Goal: Transaction & Acquisition: Purchase product/service

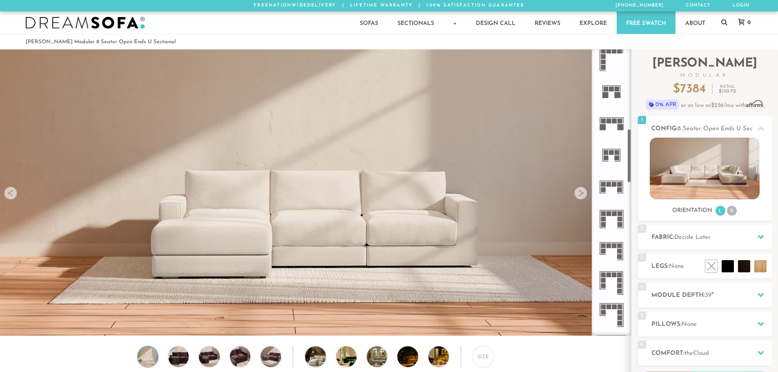
scroll to position [422, 0]
click at [617, 252] on icon at bounding box center [611, 251] width 32 height 32
click at [612, 129] on icon at bounding box center [611, 123] width 32 height 32
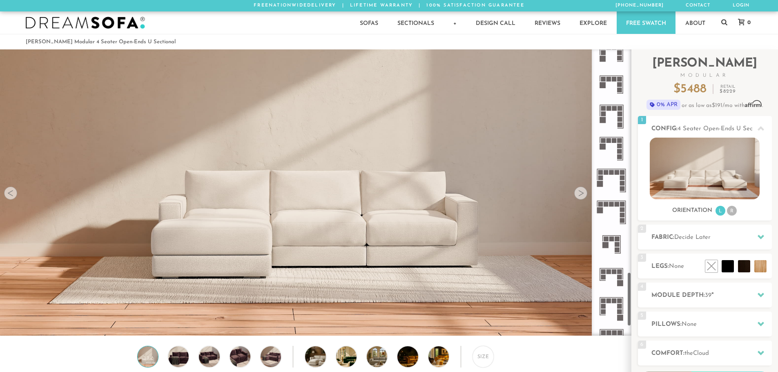
scroll to position [1245, 0]
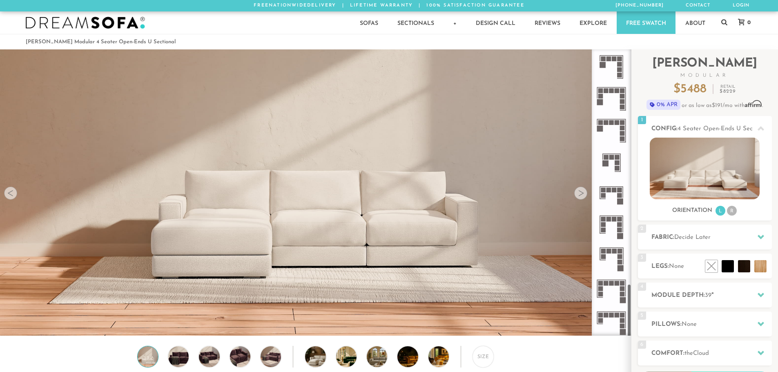
click at [612, 258] on icon at bounding box center [611, 258] width 32 height 32
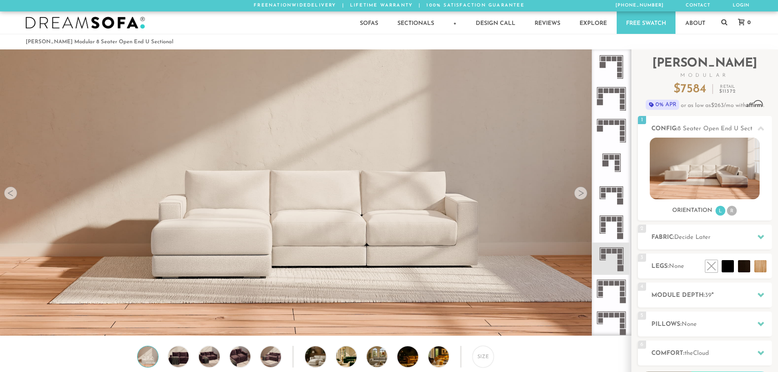
click at [619, 227] on icon at bounding box center [611, 227] width 32 height 32
click at [607, 191] on rect at bounding box center [608, 189] width 5 height 5
click at [611, 164] on icon at bounding box center [611, 163] width 32 height 32
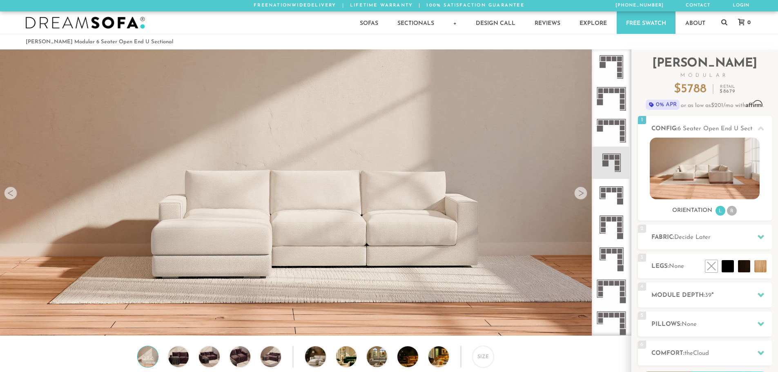
click at [617, 136] on icon at bounding box center [611, 131] width 32 height 32
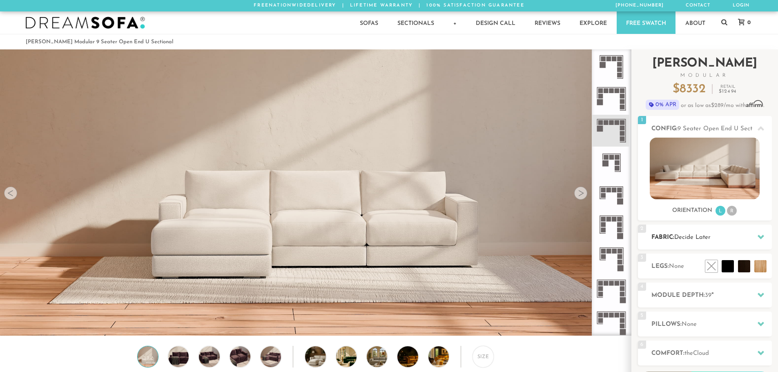
click at [730, 241] on h2 "Fabric: Decide Later" at bounding box center [711, 237] width 120 height 9
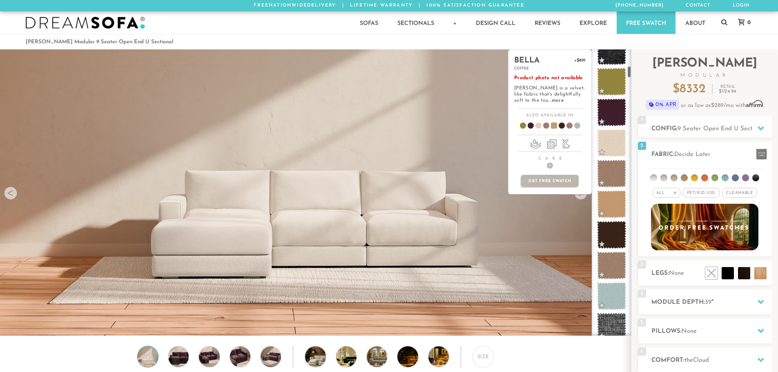
scroll to position [388, 0]
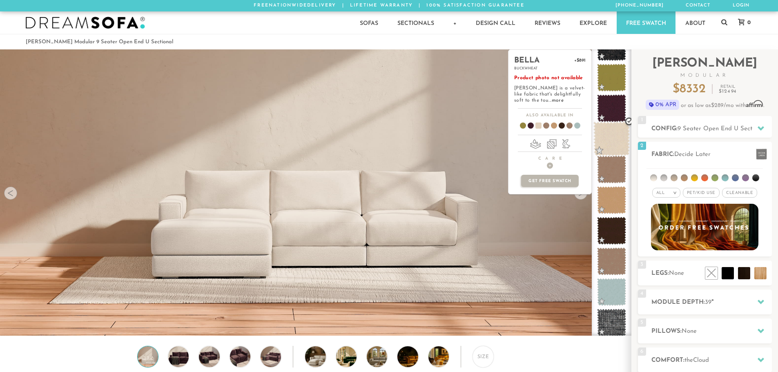
click at [607, 142] on span at bounding box center [611, 139] width 36 height 35
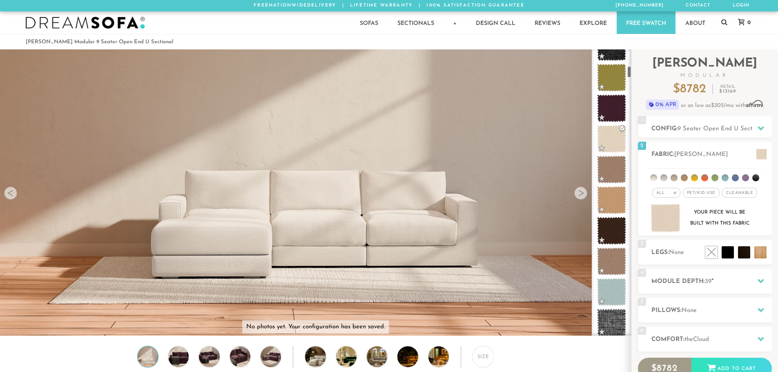
click at [583, 195] on div at bounding box center [580, 193] width 13 height 13
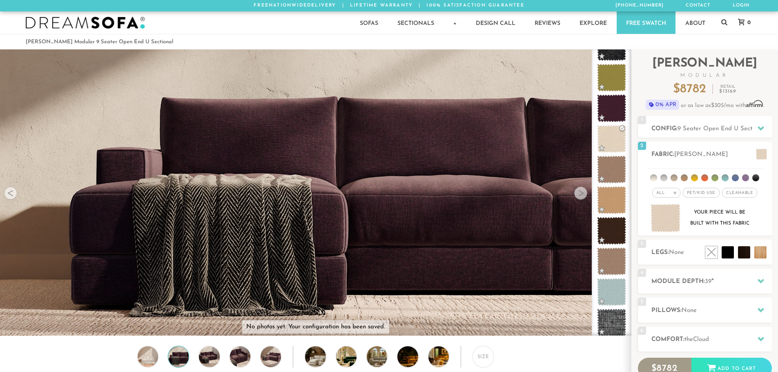
click at [583, 195] on div at bounding box center [580, 193] width 13 height 13
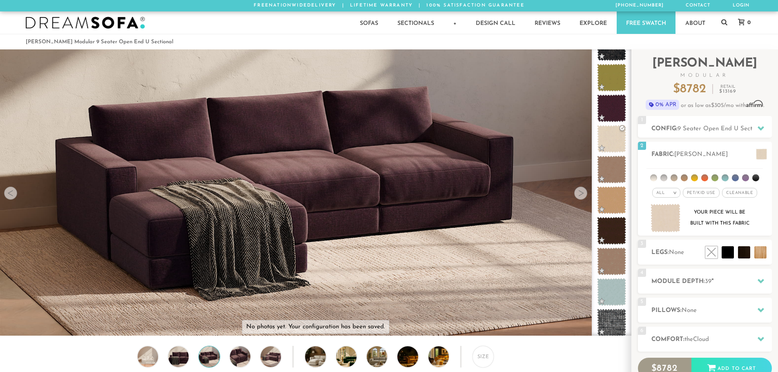
click at [583, 195] on div at bounding box center [580, 193] width 13 height 13
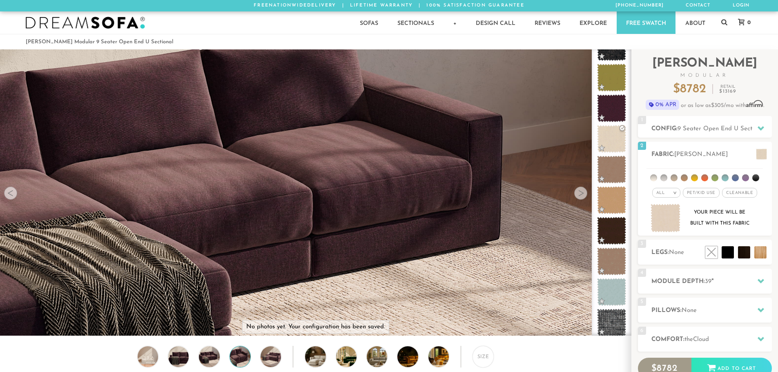
click at [583, 195] on div at bounding box center [580, 193] width 13 height 13
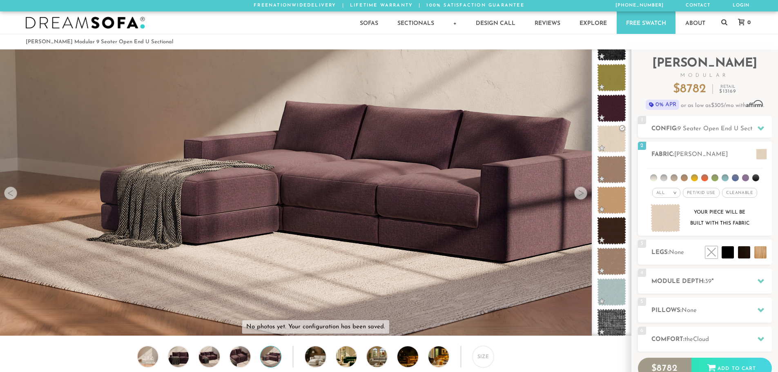
click at [583, 195] on div at bounding box center [580, 193] width 13 height 13
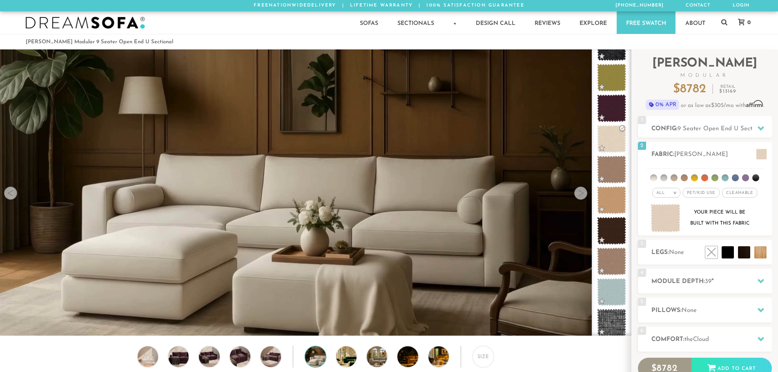
click at [583, 195] on div at bounding box center [580, 193] width 13 height 13
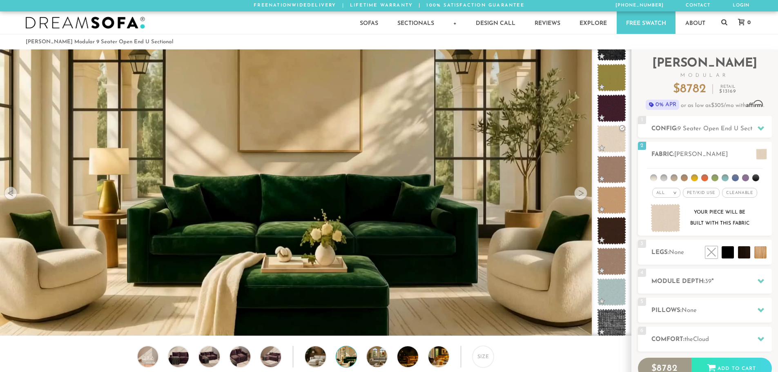
click at [583, 195] on div at bounding box center [580, 193] width 13 height 13
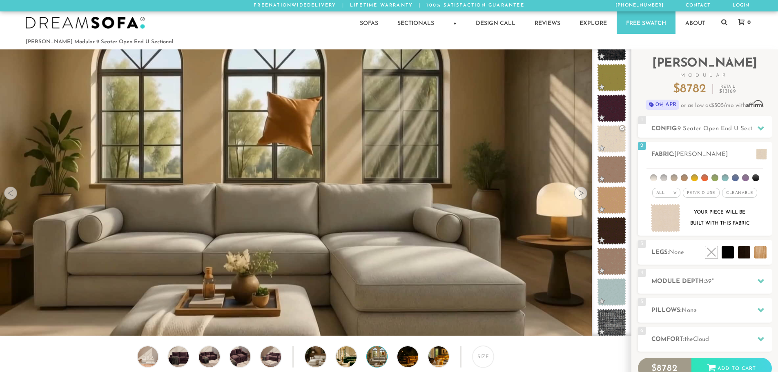
click at [583, 195] on div at bounding box center [580, 193] width 13 height 13
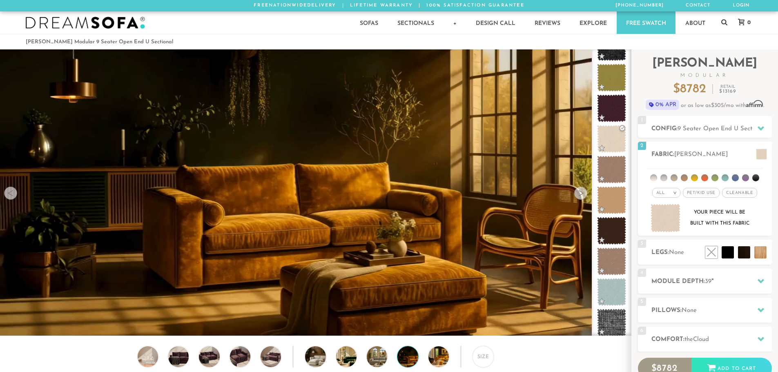
click at [583, 195] on div at bounding box center [580, 193] width 13 height 13
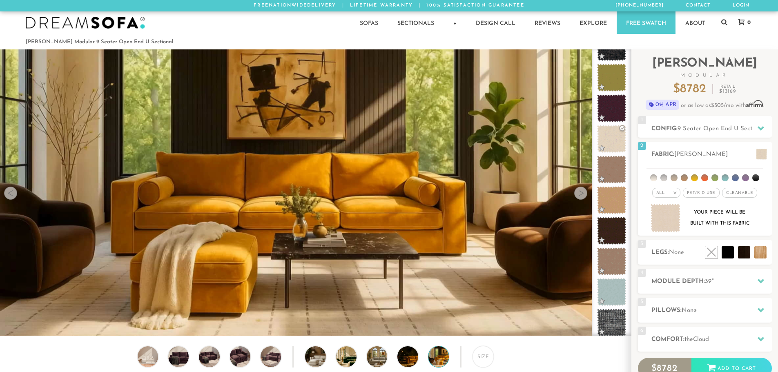
click at [583, 195] on div at bounding box center [580, 193] width 13 height 13
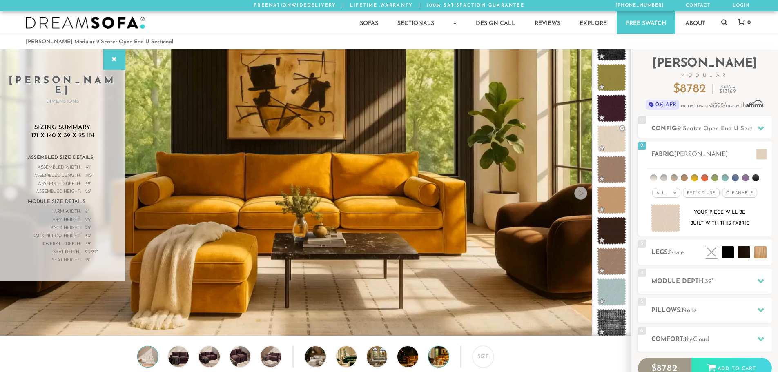
click at [148, 367] on img at bounding box center [148, 356] width 24 height 20
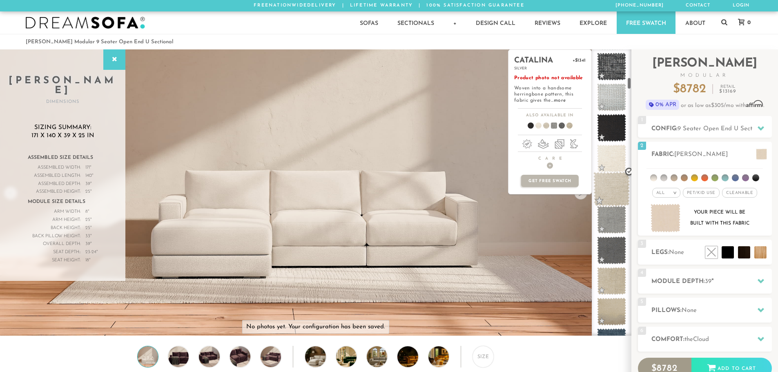
scroll to position [645, 0]
click at [606, 185] on span at bounding box center [611, 188] width 36 height 35
click at [614, 201] on span at bounding box center [611, 188] width 36 height 35
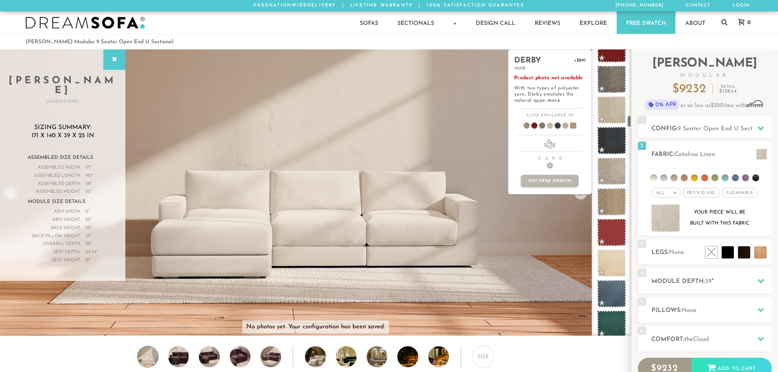
scroll to position [1532, 0]
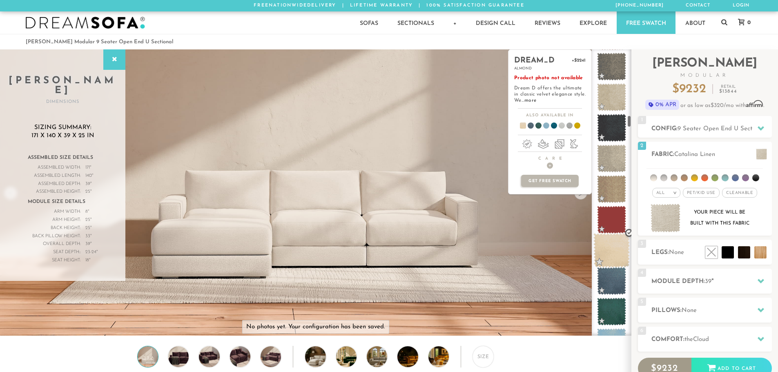
click at [615, 244] on span at bounding box center [611, 250] width 36 height 35
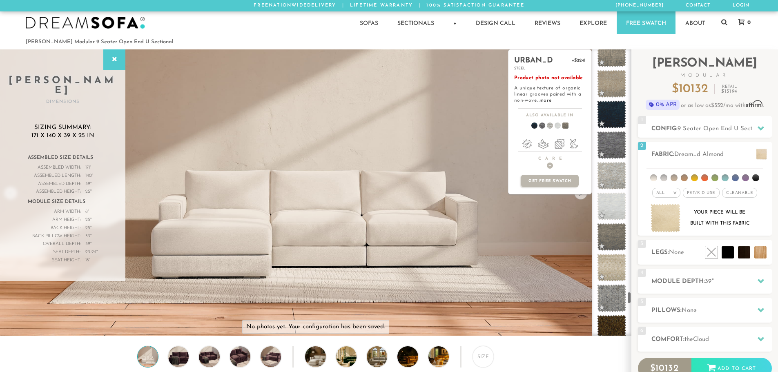
scroll to position [5618, 0]
click at [616, 267] on span at bounding box center [611, 266] width 36 height 35
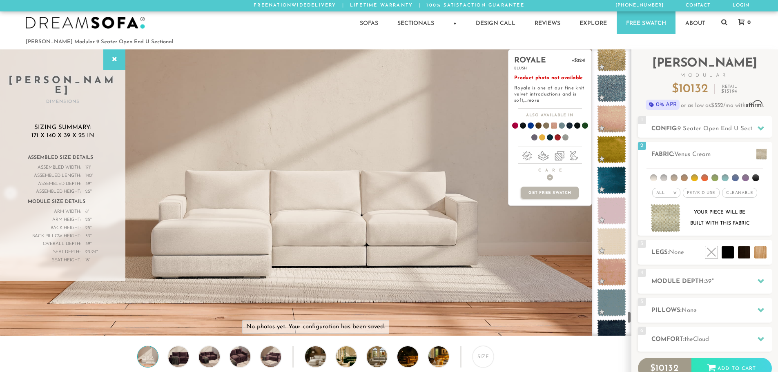
scroll to position [6069, 0]
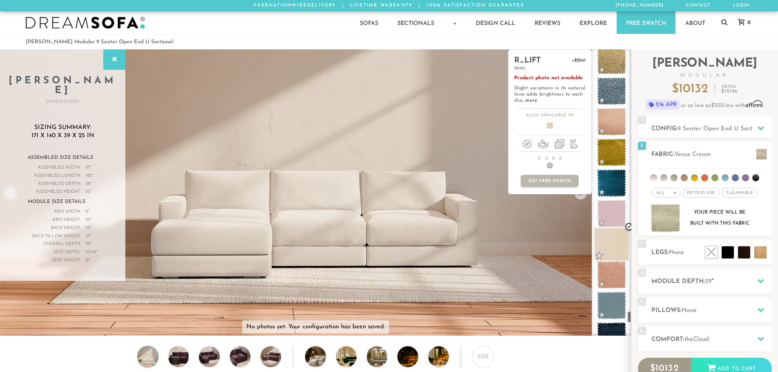
click at [612, 238] on span at bounding box center [611, 244] width 36 height 35
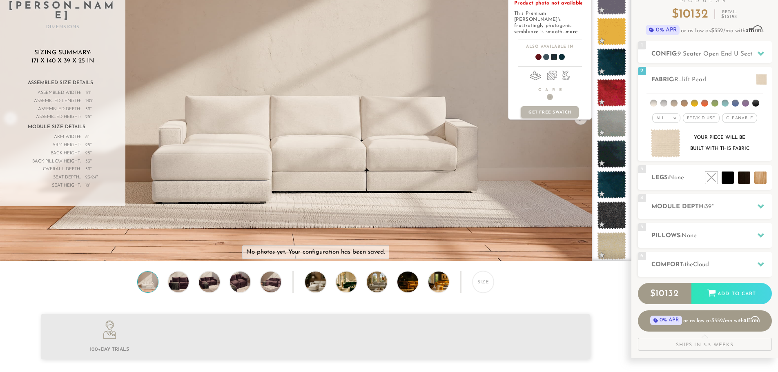
scroll to position [82, 0]
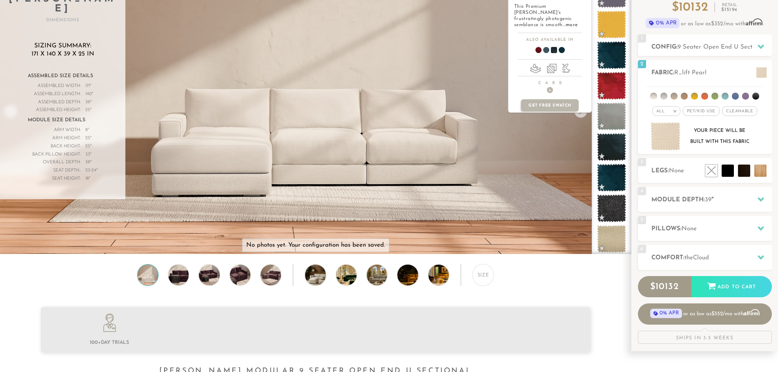
click at [612, 238] on span at bounding box center [611, 239] width 29 height 28
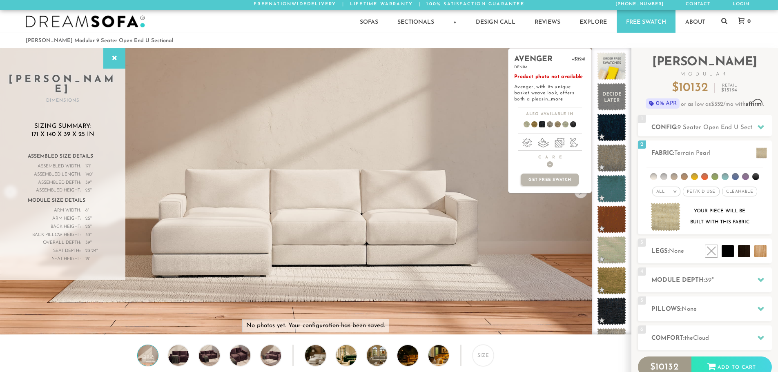
scroll to position [0, 0]
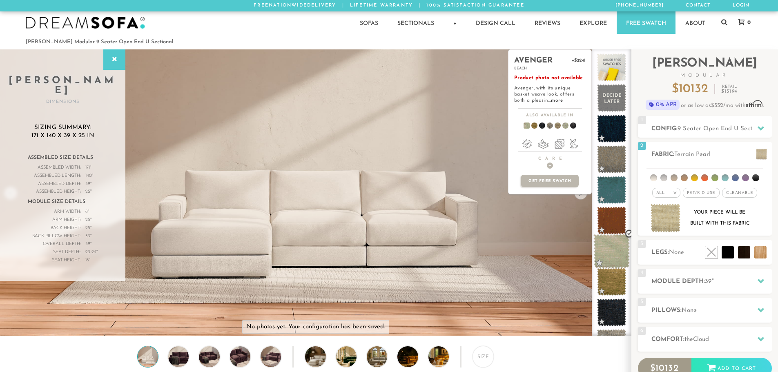
click at [614, 250] on span at bounding box center [611, 251] width 36 height 35
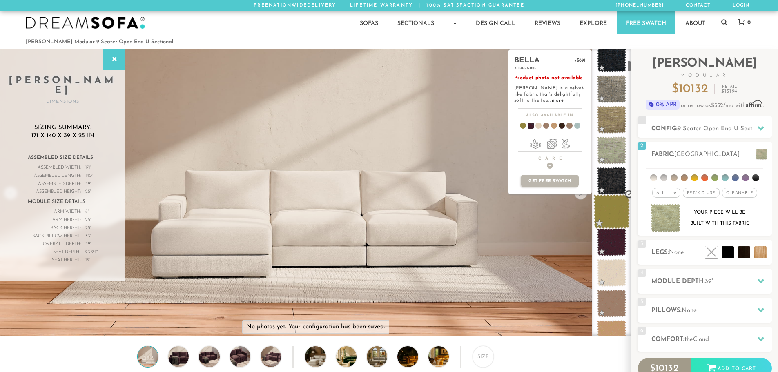
scroll to position [257, 0]
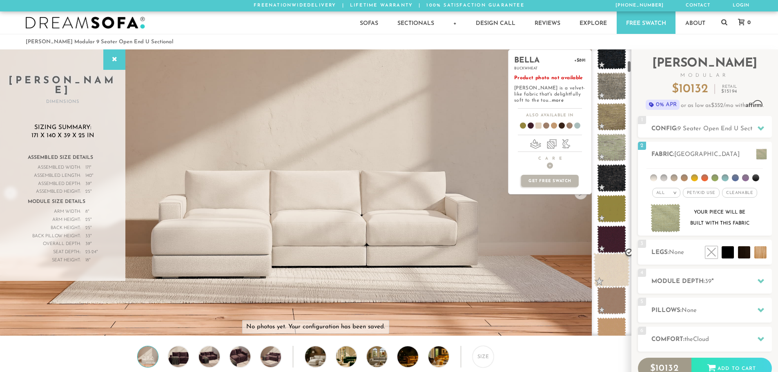
click at [615, 268] on span at bounding box center [611, 270] width 36 height 35
click at [612, 274] on span at bounding box center [611, 270] width 36 height 35
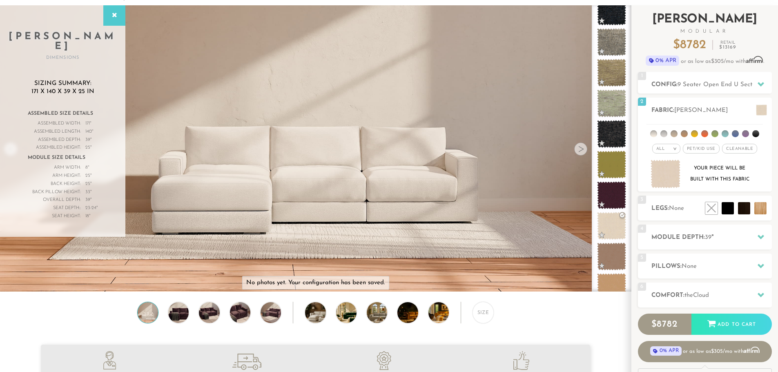
scroll to position [40, 0]
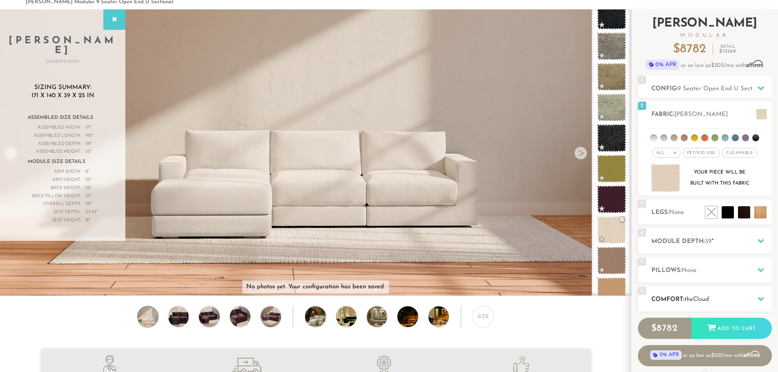
click at [750, 297] on h2 "Comfort: the Cloud" at bounding box center [711, 299] width 120 height 9
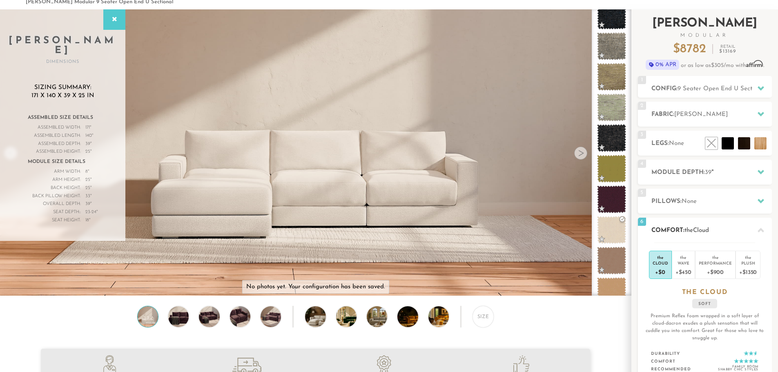
click at [752, 232] on h2 "Comfort: the Cloud" at bounding box center [711, 230] width 120 height 9
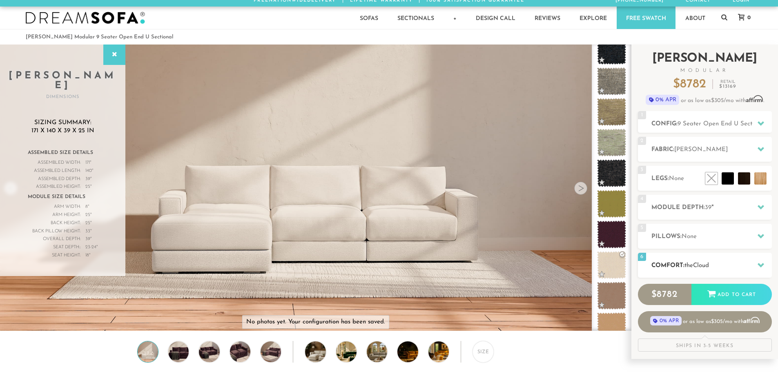
scroll to position [0, 0]
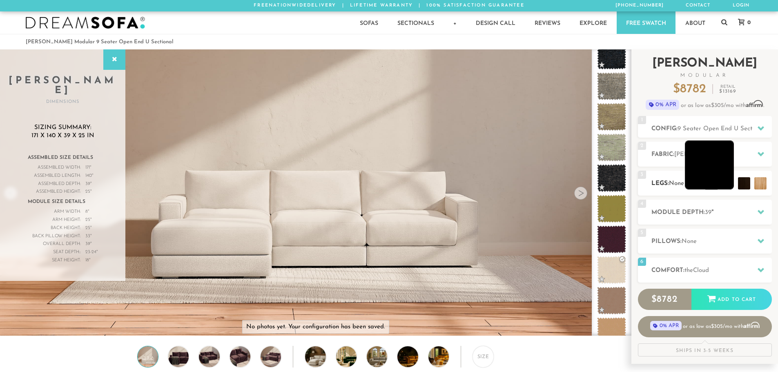
click at [727, 181] on li at bounding box center [709, 164] width 49 height 49
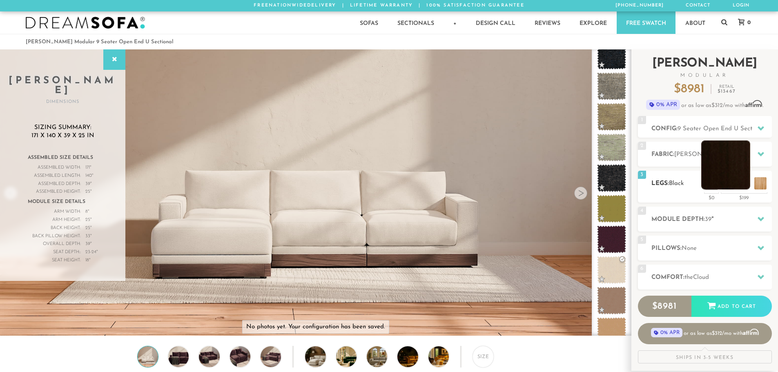
click at [743, 185] on li at bounding box center [725, 164] width 49 height 49
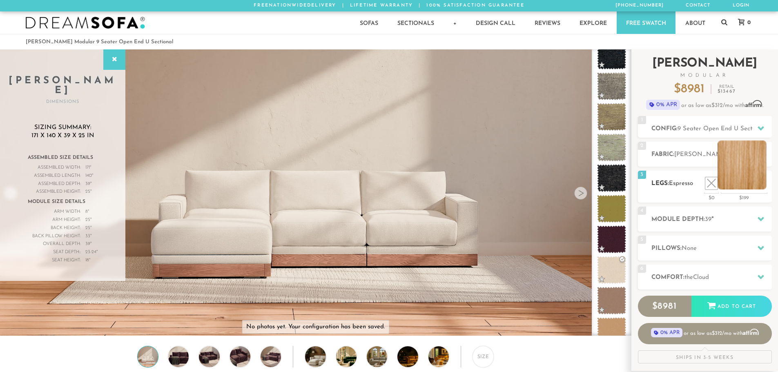
click at [760, 185] on li at bounding box center [741, 164] width 49 height 49
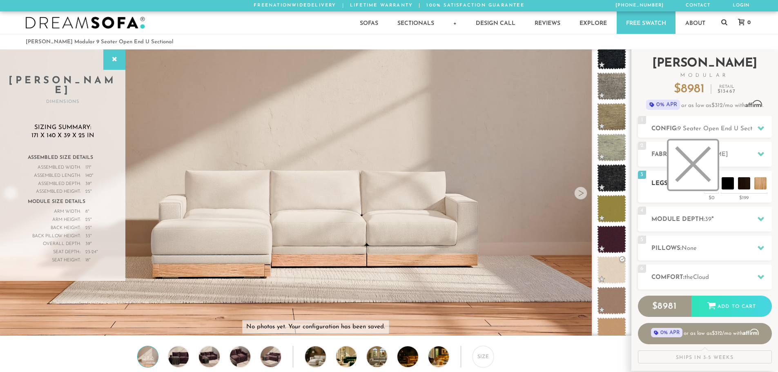
click at [708, 185] on li at bounding box center [692, 164] width 49 height 49
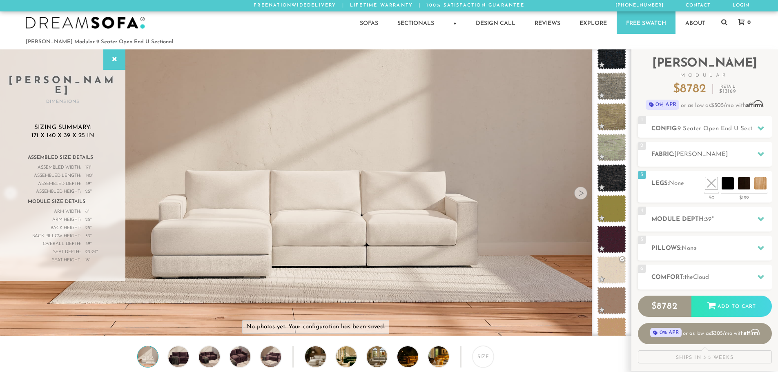
click at [583, 194] on div at bounding box center [580, 193] width 13 height 13
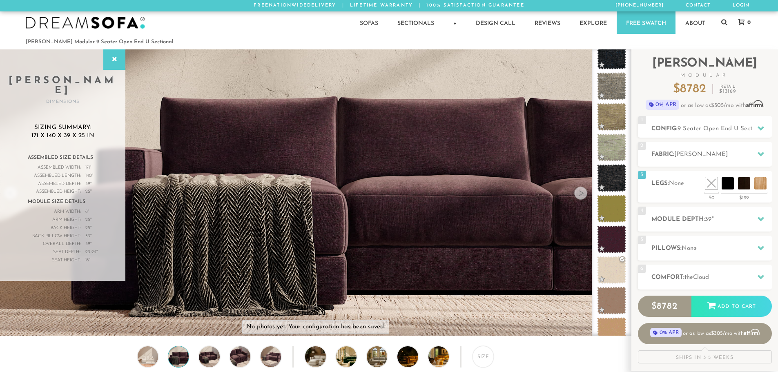
click at [582, 195] on div at bounding box center [580, 193] width 13 height 13
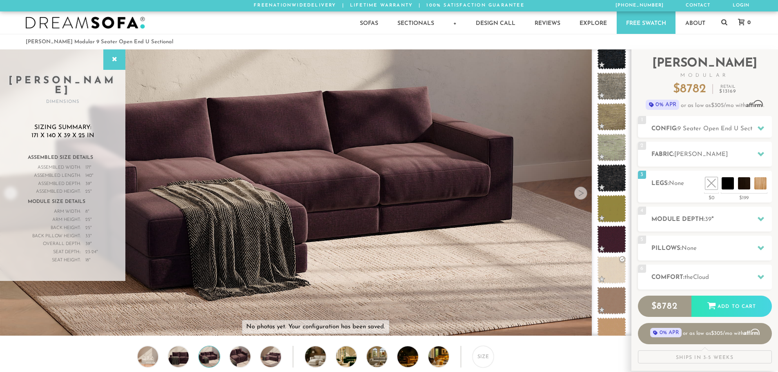
click at [582, 195] on div at bounding box center [580, 193] width 13 height 13
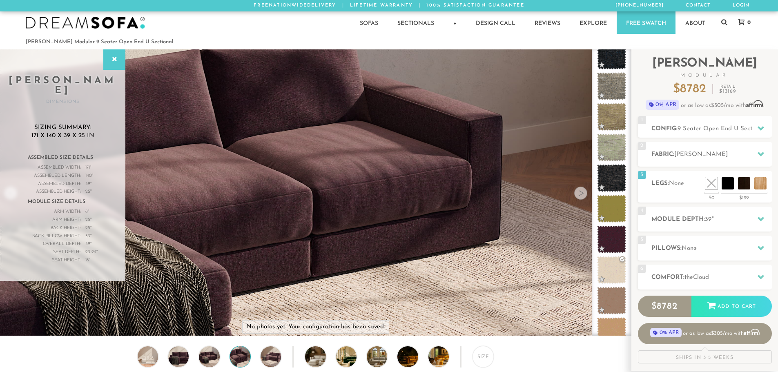
click at [582, 195] on div at bounding box center [580, 193] width 13 height 13
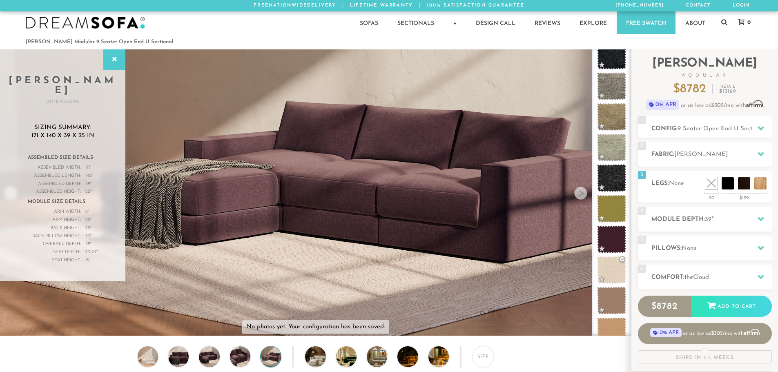
click at [582, 195] on div at bounding box center [580, 193] width 13 height 13
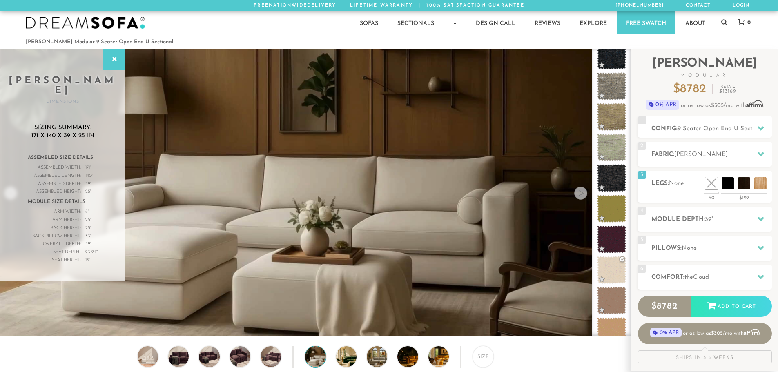
click at [582, 195] on div at bounding box center [580, 193] width 13 height 13
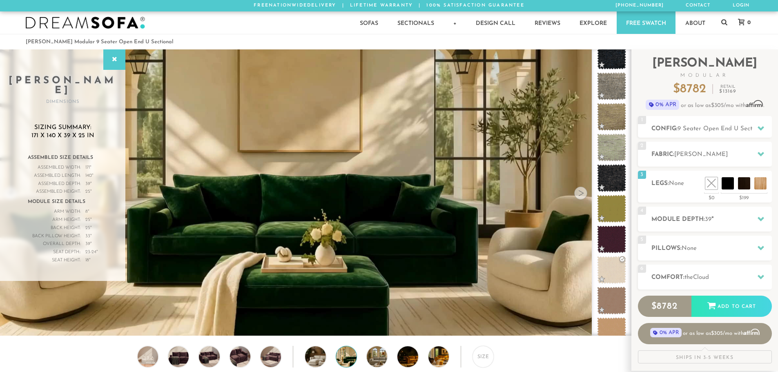
click at [582, 195] on div at bounding box center [580, 193] width 13 height 13
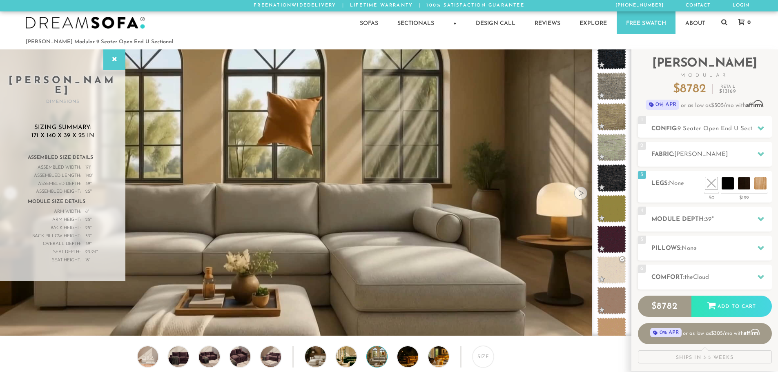
click at [582, 195] on div at bounding box center [580, 193] width 13 height 13
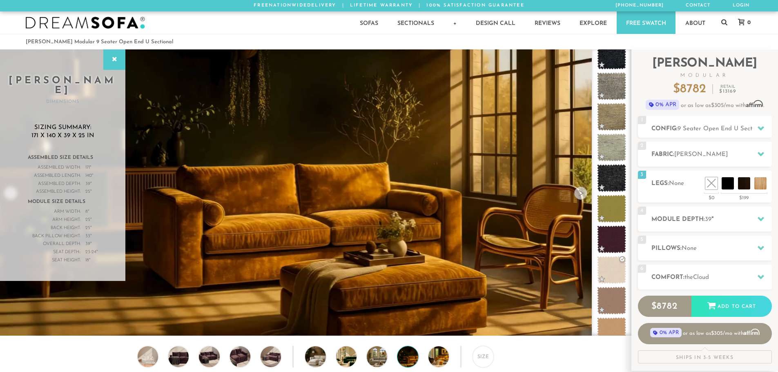
click at [582, 195] on div at bounding box center [580, 193] width 13 height 13
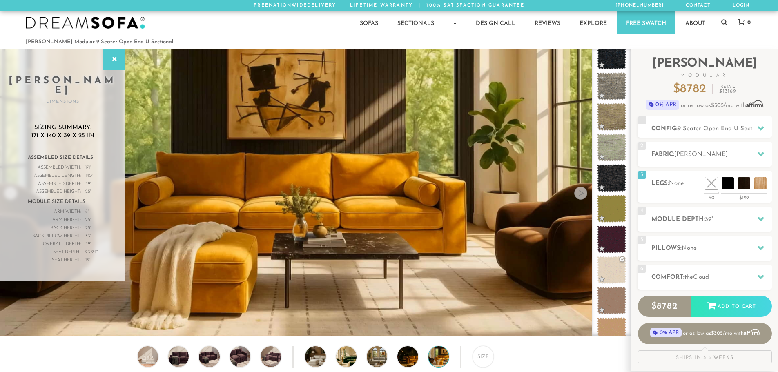
click at [582, 195] on div at bounding box center [580, 193] width 13 height 13
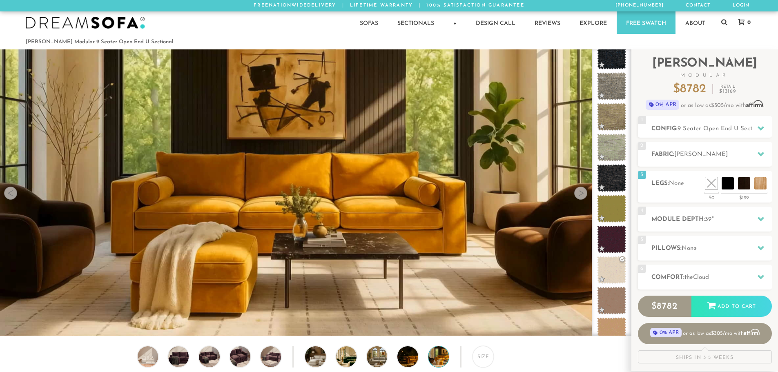
click at [582, 195] on div at bounding box center [580, 193] width 13 height 13
